Goal: Information Seeking & Learning: Learn about a topic

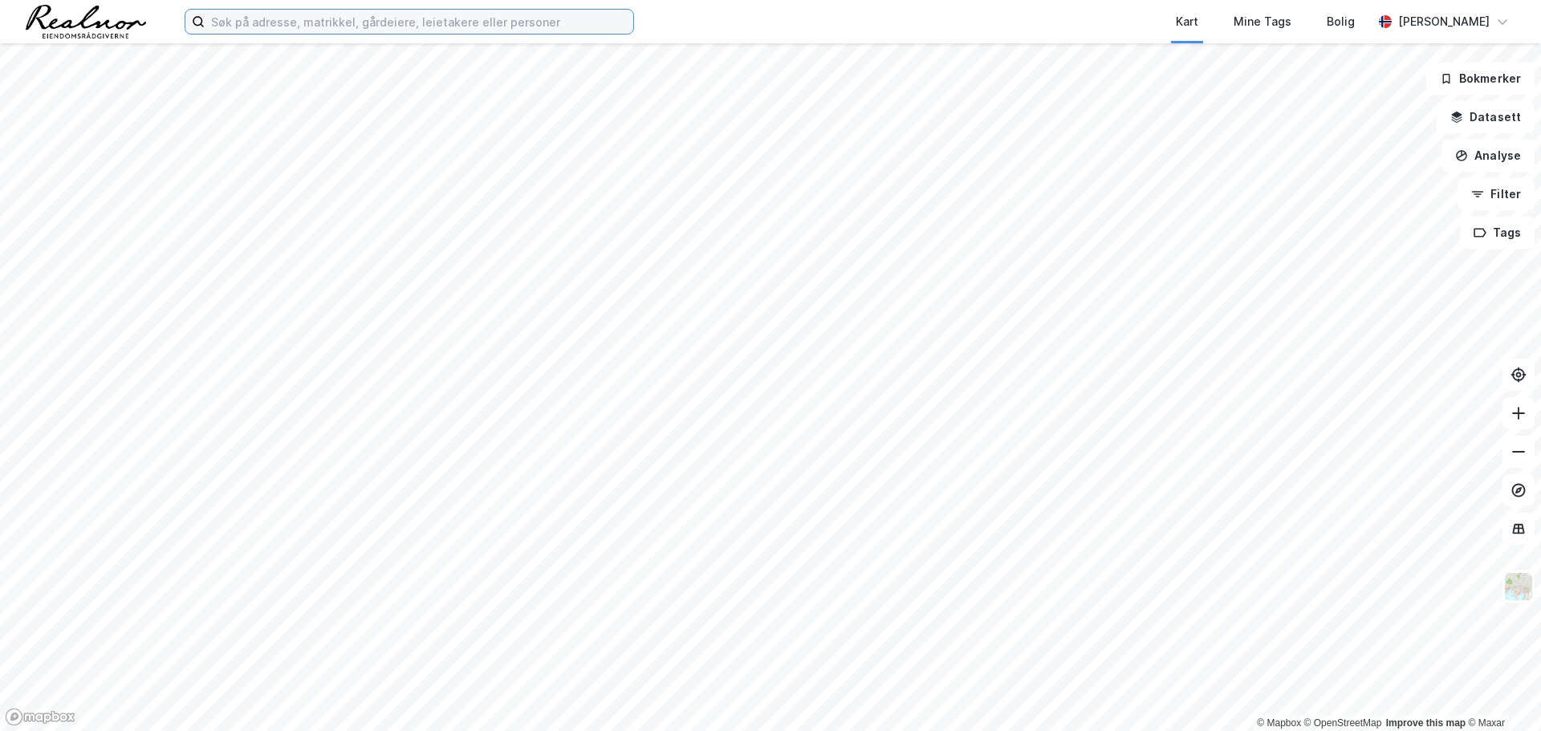
click at [227, 18] on input at bounding box center [419, 22] width 429 height 24
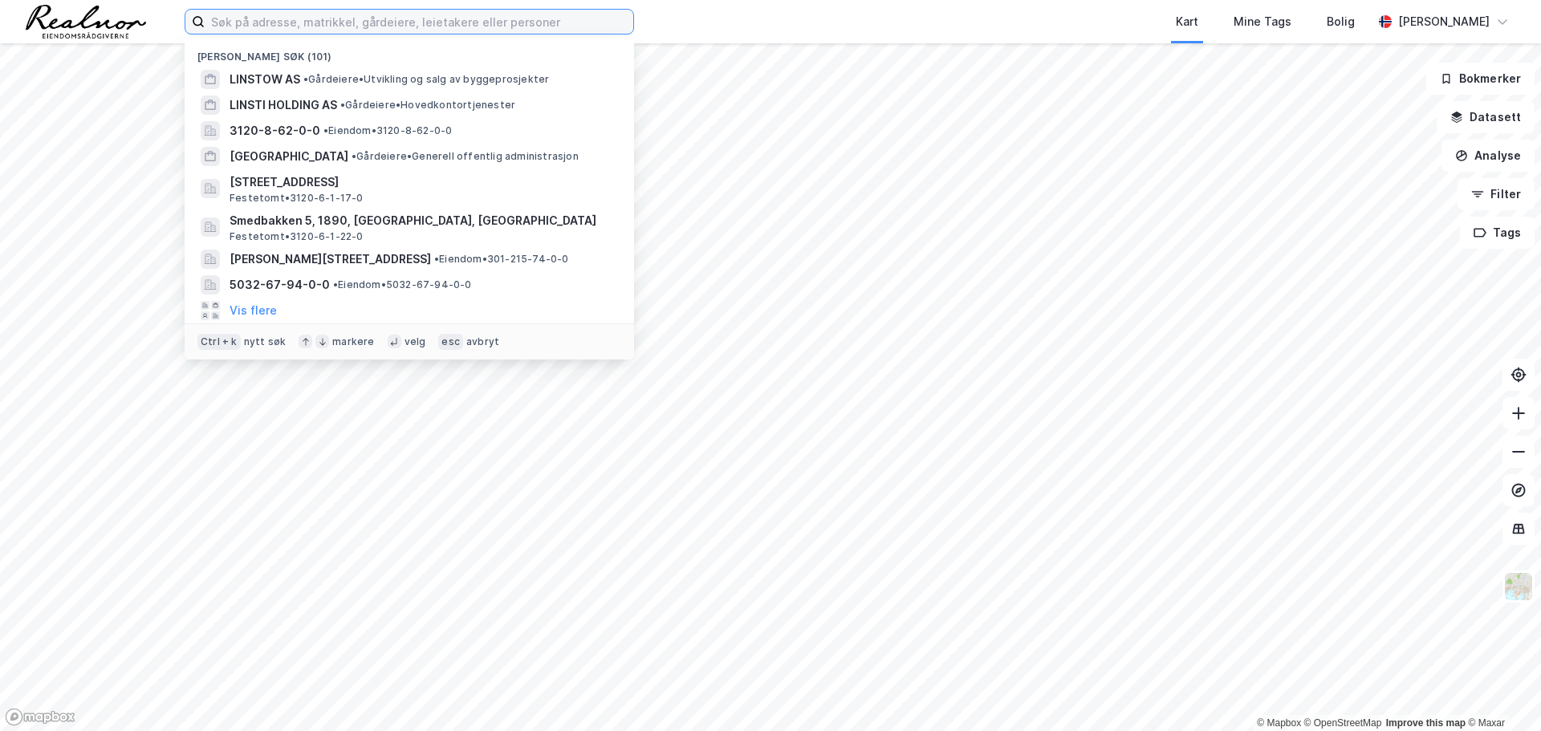
paste input "Strømsveien 258"
type input "Strømsveien 258"
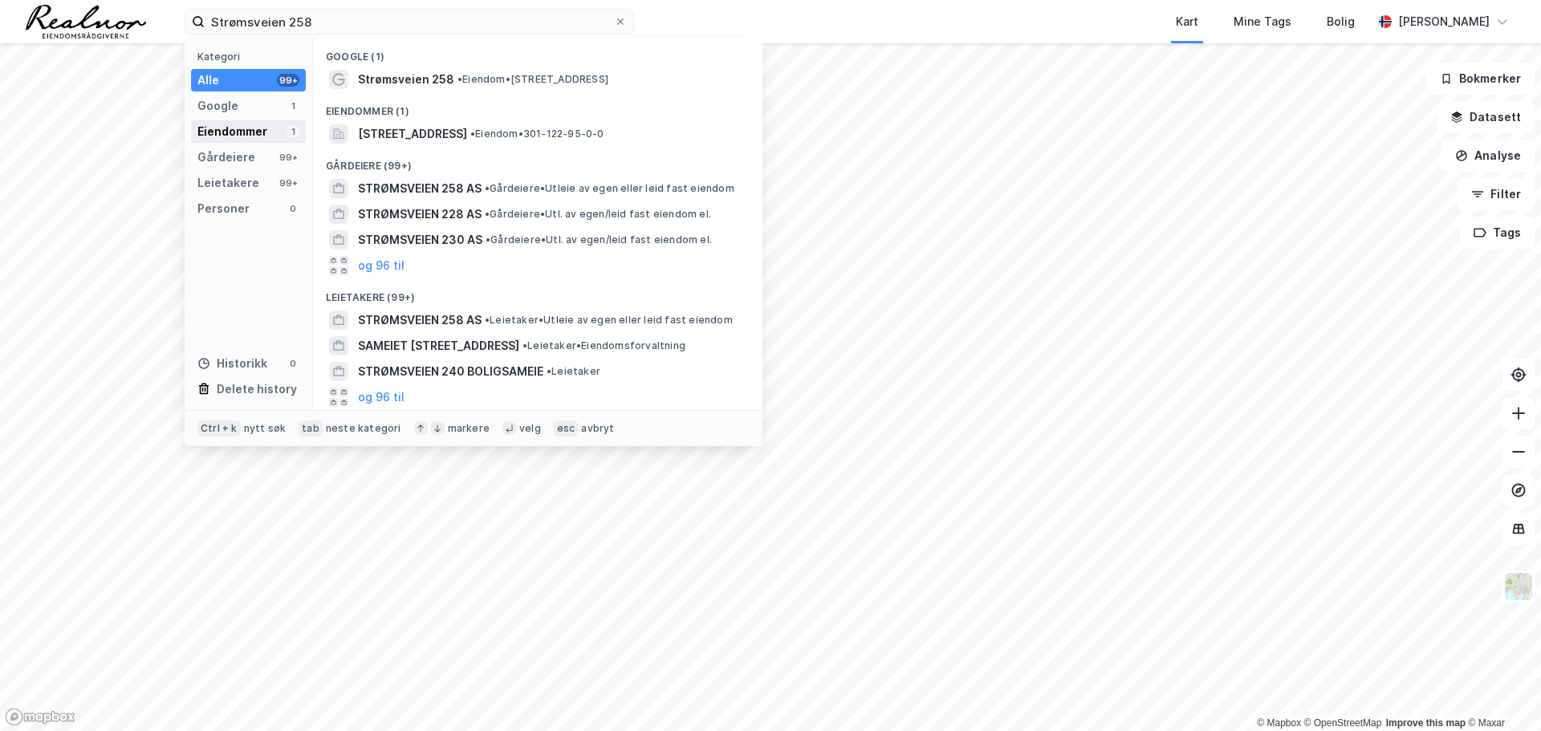
click at [250, 129] on div "Eiendommer" at bounding box center [232, 131] width 70 height 19
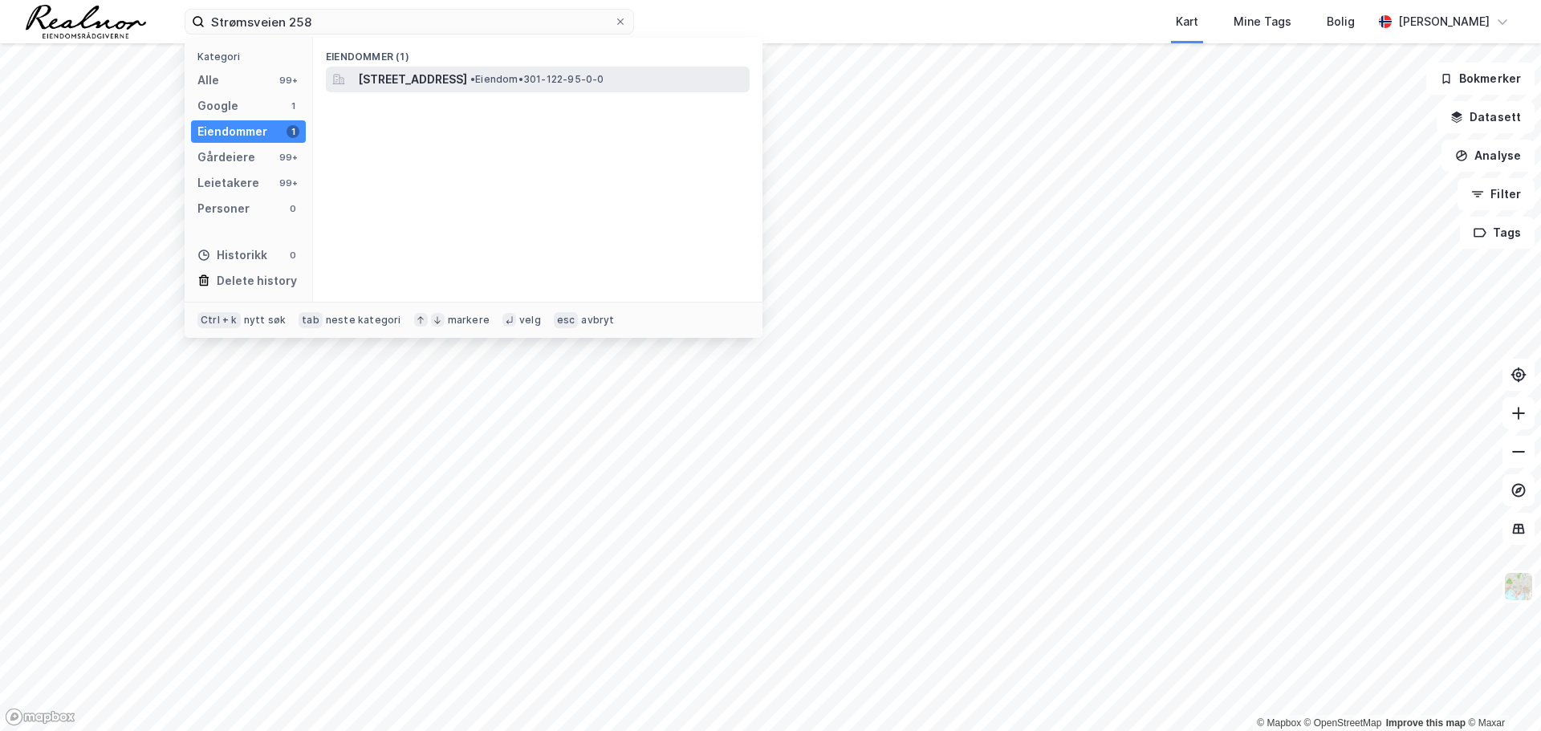
click at [390, 72] on span "[STREET_ADDRESS]" at bounding box center [412, 79] width 109 height 19
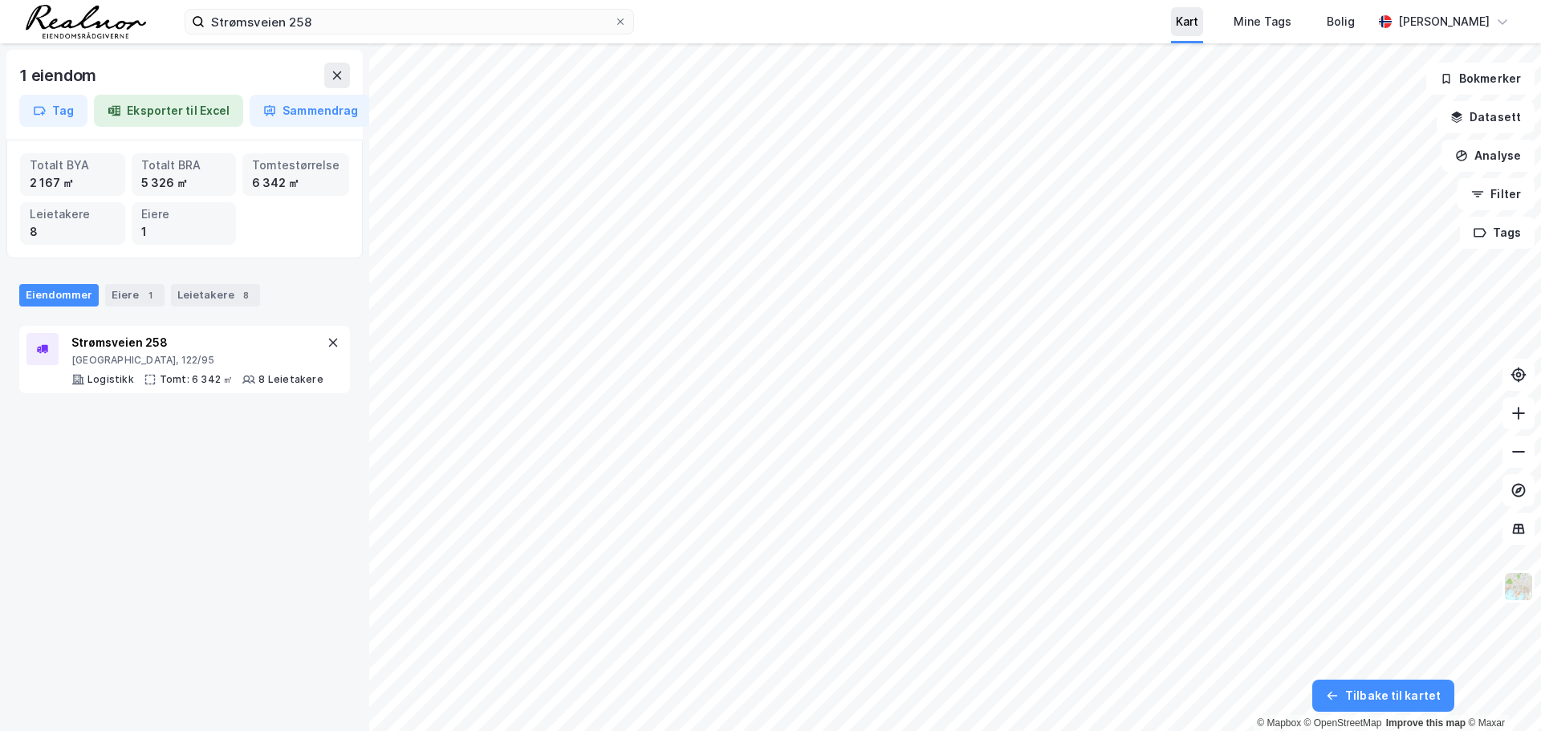
click at [1176, 23] on div "Kart" at bounding box center [1187, 21] width 22 height 19
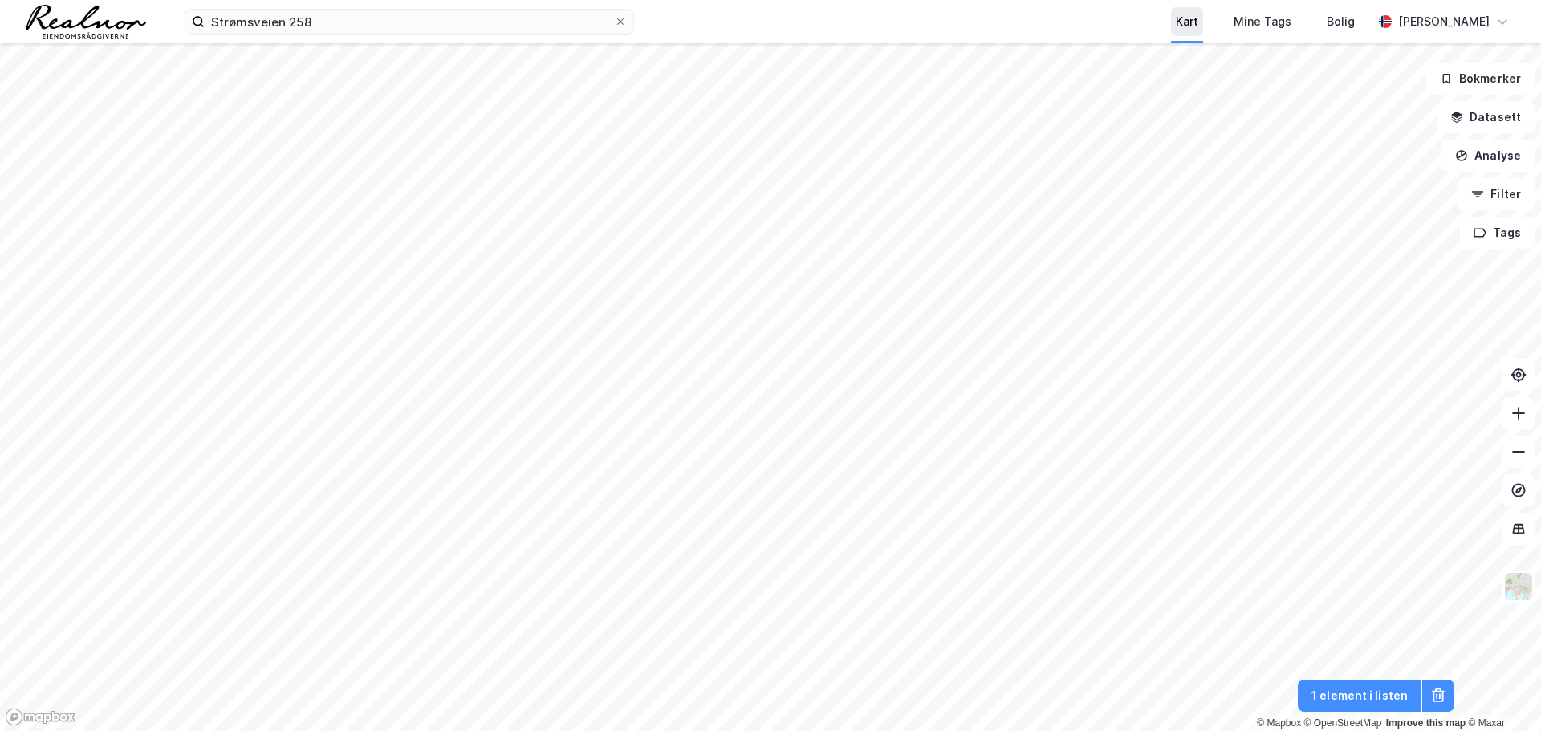
click at [1176, 22] on div "Kart" at bounding box center [1187, 21] width 22 height 19
click at [1527, 585] on img at bounding box center [1518, 586] width 30 height 30
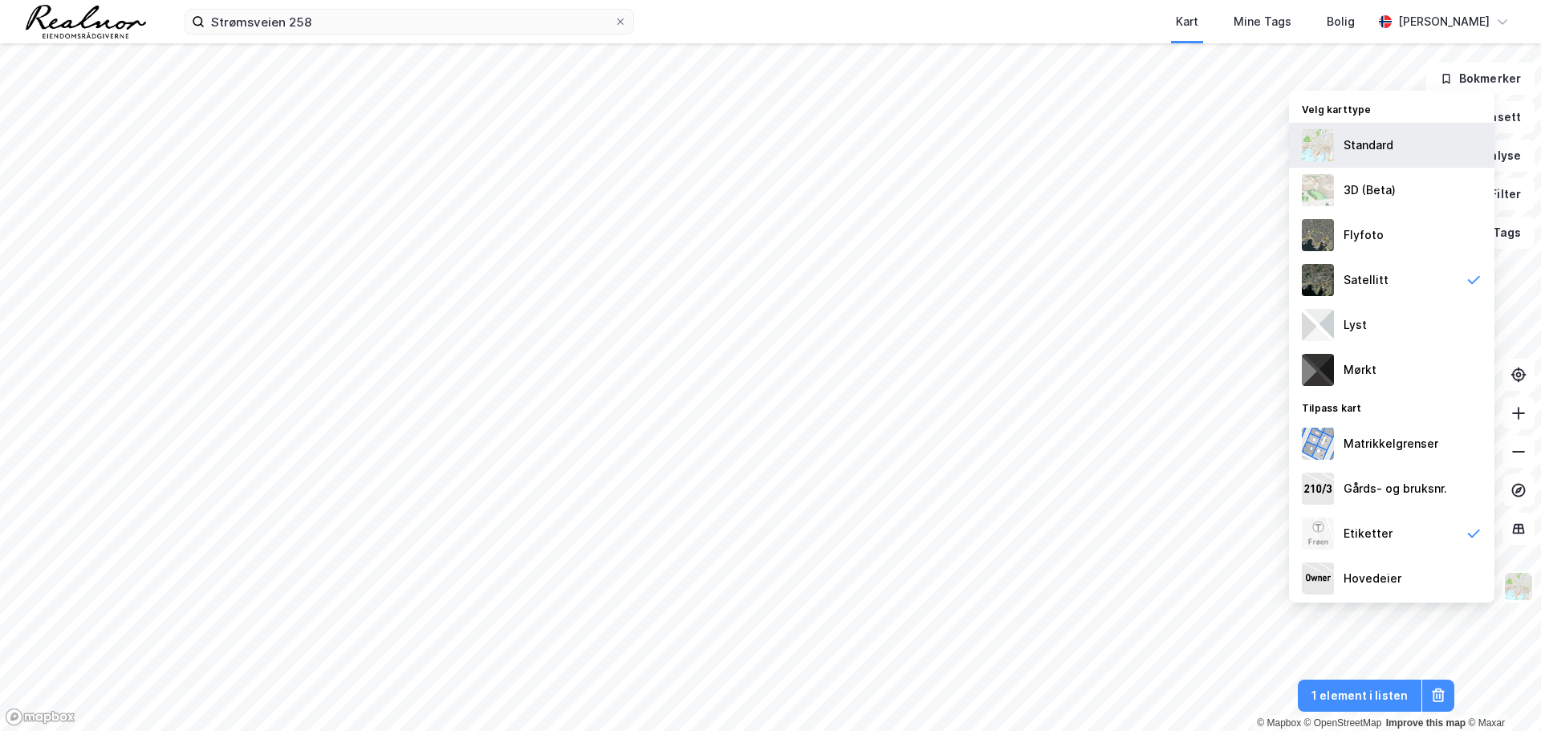
click at [1383, 153] on div "Standard" at bounding box center [1368, 145] width 50 height 19
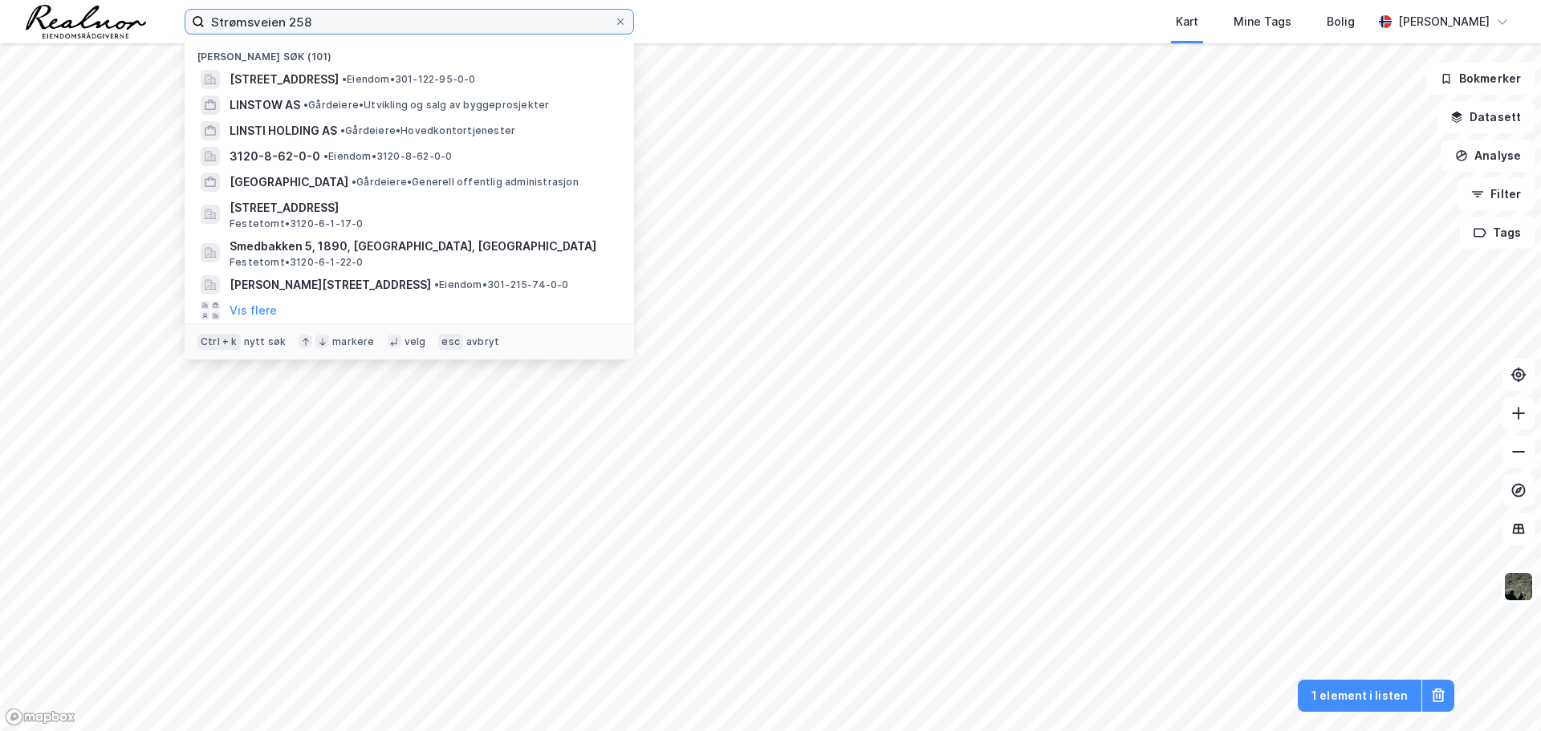
click at [181, 44] on div "Strømsveien 258 [GEOGRAPHIC_DATA] søk (101) [STREET_ADDRESS] • Eiendom • 301-12…" at bounding box center [770, 365] width 1541 height 731
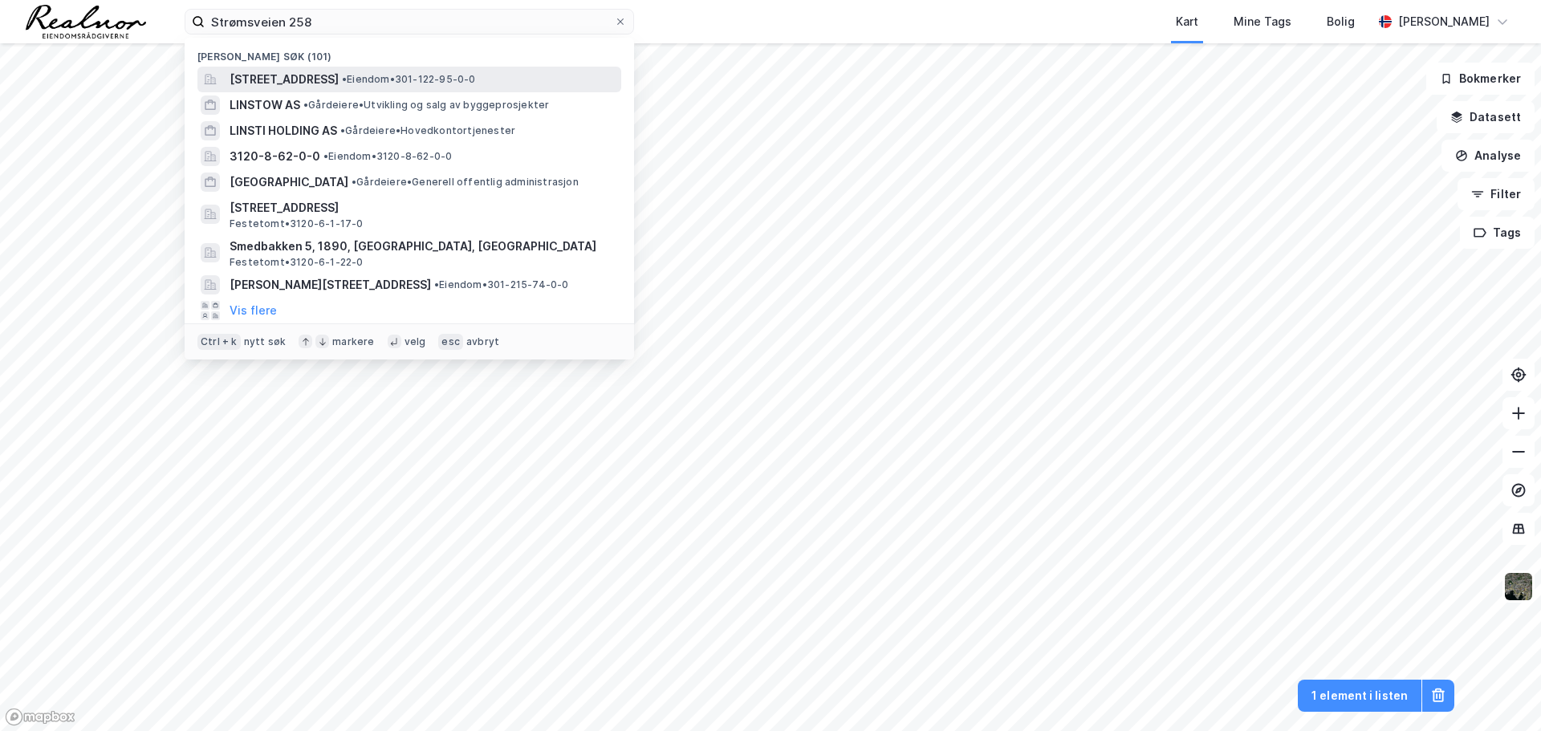
click at [323, 73] on span "[STREET_ADDRESS]" at bounding box center [284, 79] width 109 height 19
